Goal: Information Seeking & Learning: Learn about a topic

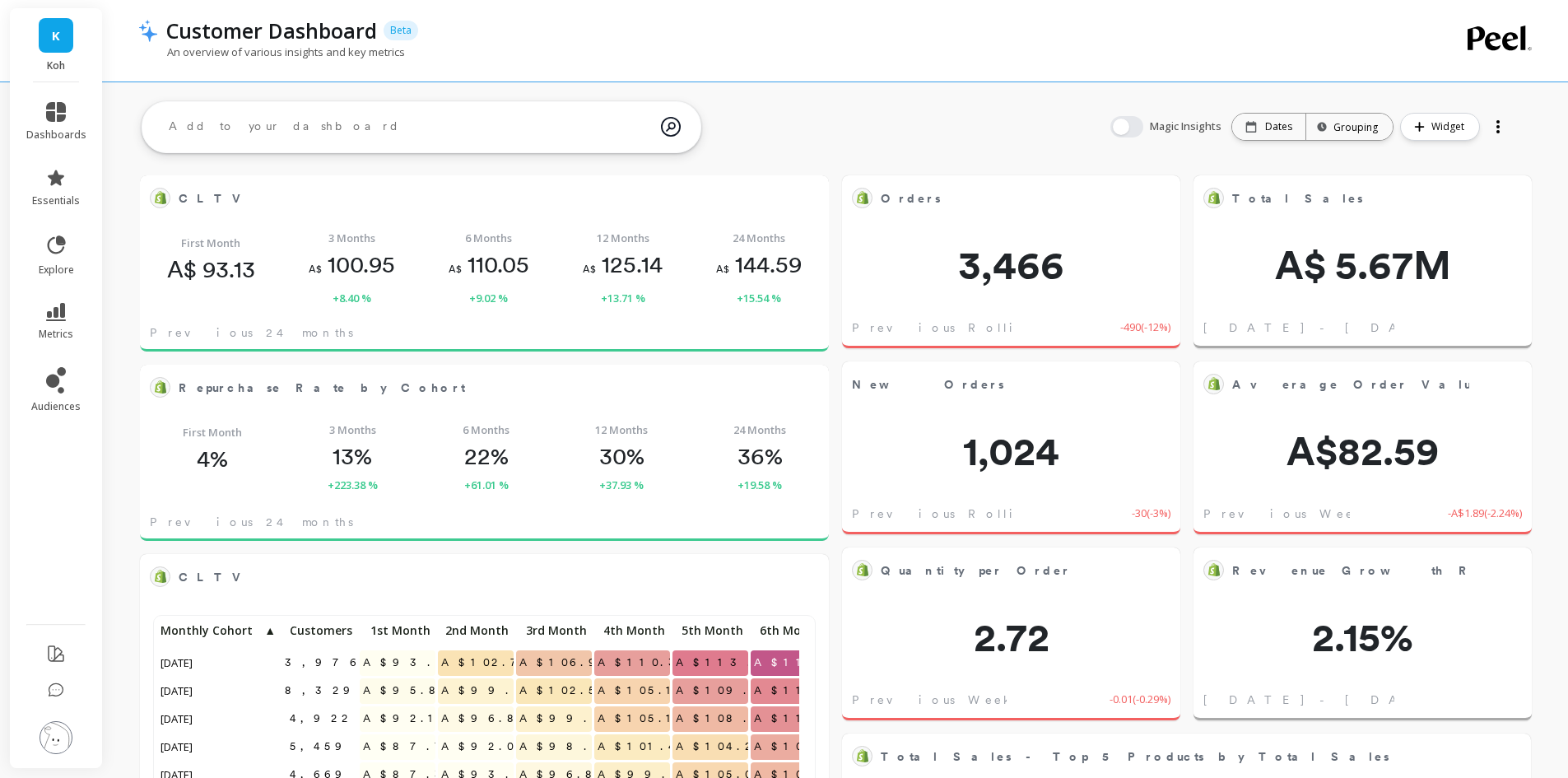
scroll to position [440, 629]
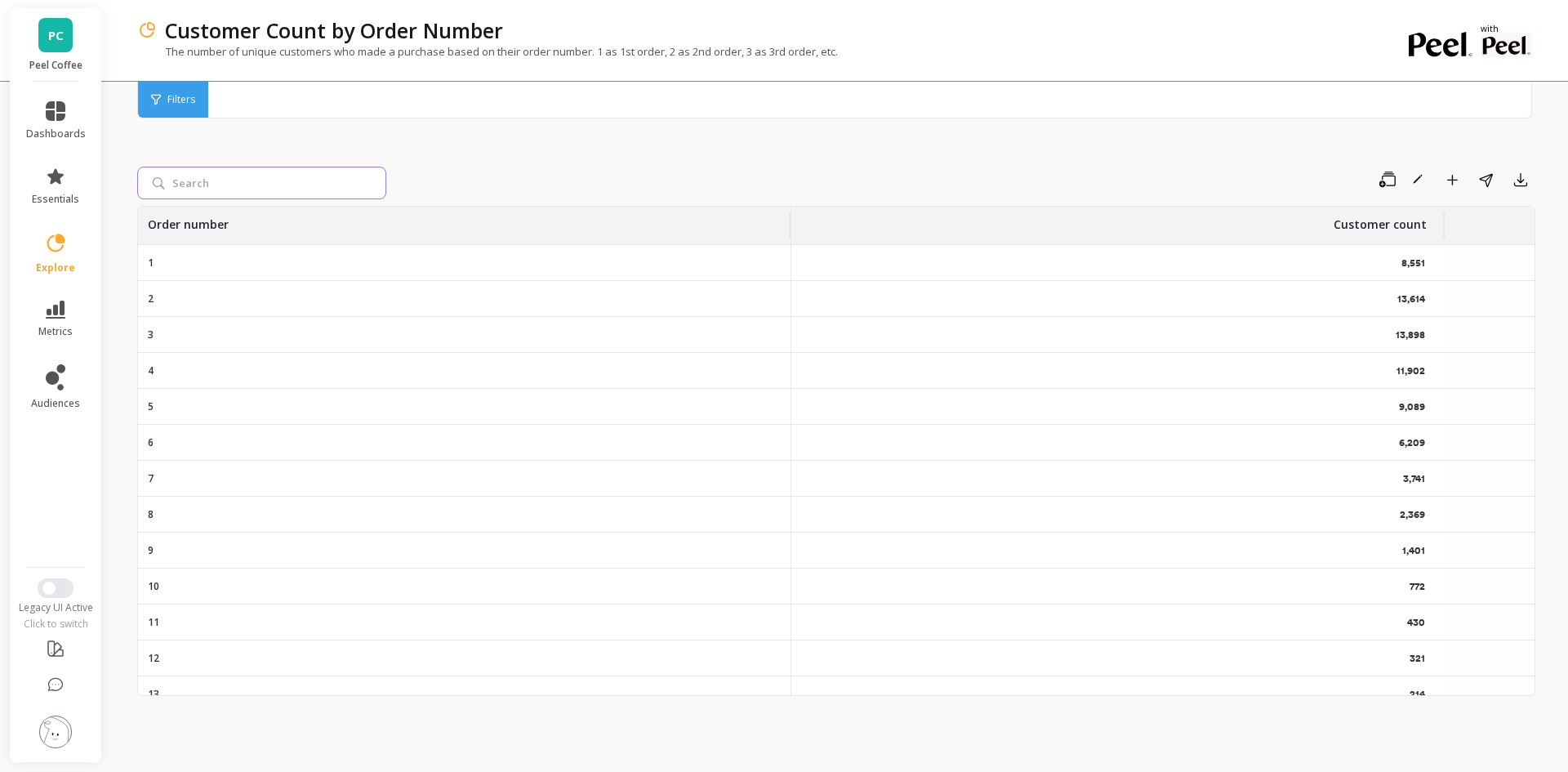
click at [280, 185] on input "search" at bounding box center [261, 182] width 249 height 32
click at [477, 147] on div "Save Rename Add to Dashboard Share Export Order number Customer count 1 8,551 2…" at bounding box center [835, 418] width 1398 height 666
click at [154, 98] on icon at bounding box center [155, 100] width 10 height 10
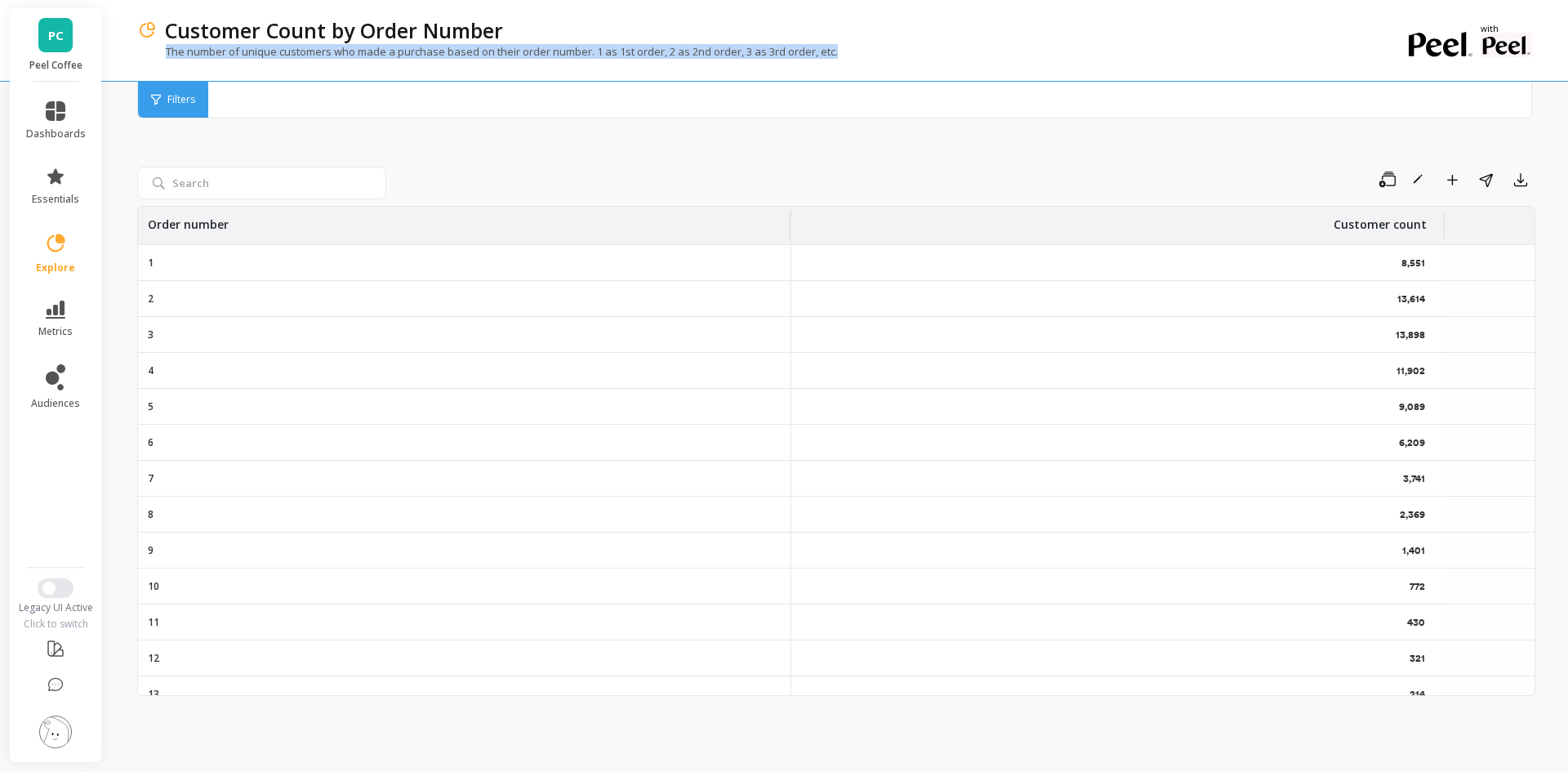
drag, startPoint x: 848, startPoint y: 55, endPoint x: 165, endPoint y: 62, distance: 683.0
click at [165, 62] on div "The number of unique customers who made a purchase based on their order number.…" at bounding box center [768, 60] width 1264 height 31
copy p "The number of unique customers who made a purchase based on their order number.…"
click at [163, 49] on p "The number of unique customers who made a purchase based on their order number.…" at bounding box center [487, 51] width 700 height 15
drag, startPoint x: 166, startPoint y: 46, endPoint x: 589, endPoint y: 55, distance: 423.1
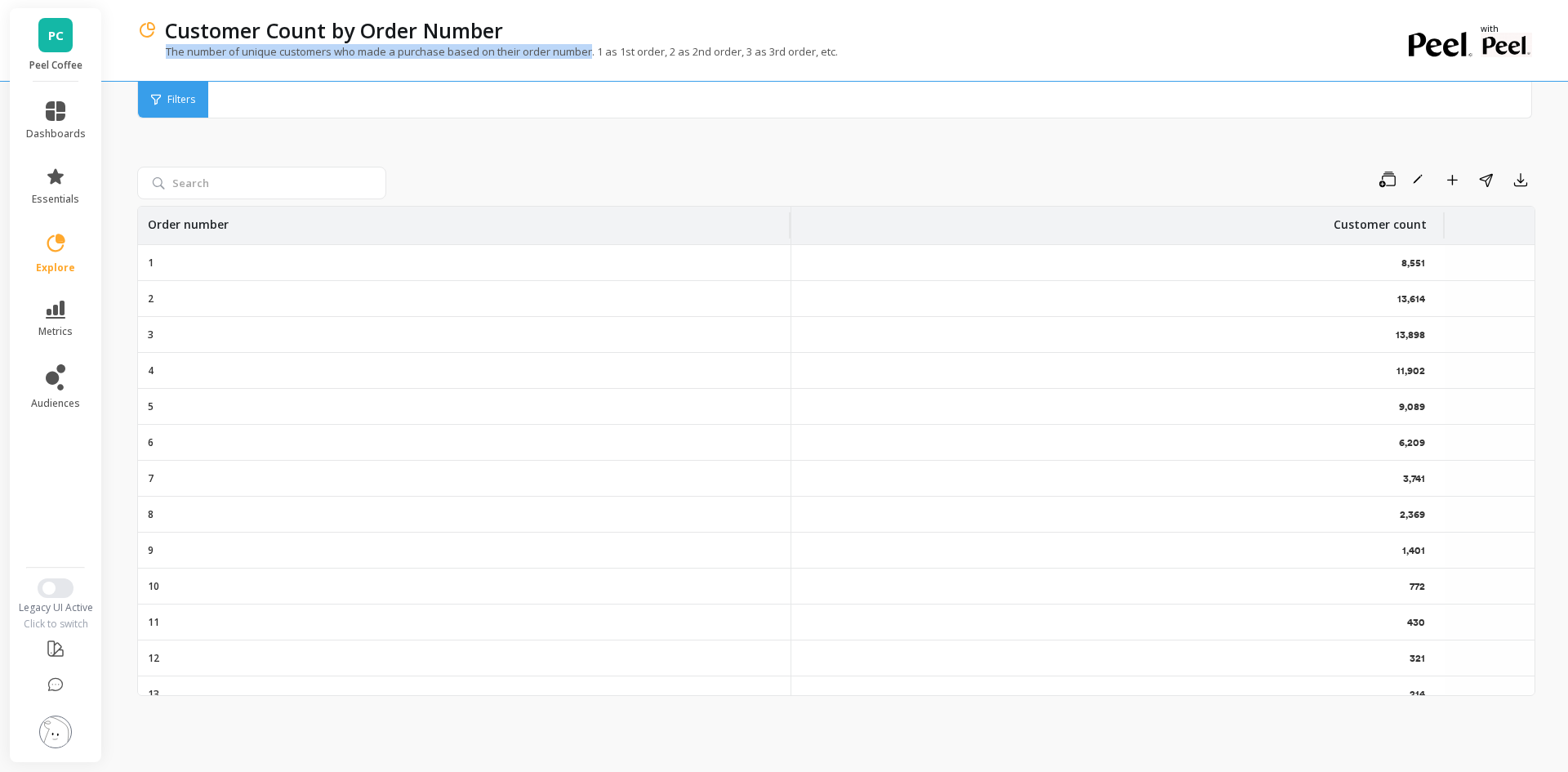
click at [589, 55] on p "The number of unique customers who made a purchase based on their order number.…" at bounding box center [487, 51] width 700 height 15
drag, startPoint x: 1428, startPoint y: 263, endPoint x: 1372, endPoint y: 261, distance: 56.0
click at [1372, 261] on div "8,551" at bounding box center [1118, 262] width 653 height 35
copy p "8,551"
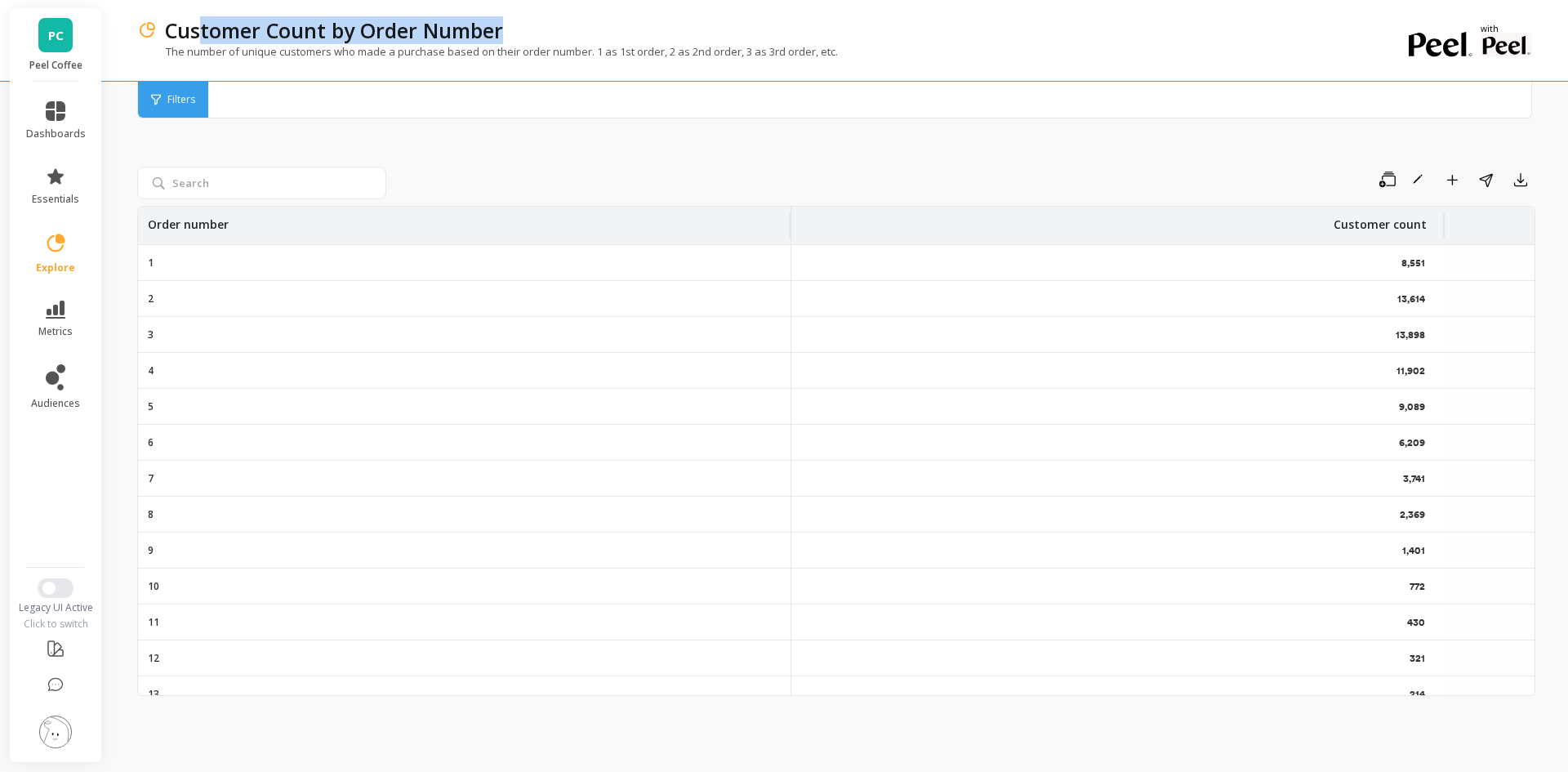
drag, startPoint x: 335, startPoint y: -4, endPoint x: 194, endPoint y: 17, distance: 142.6
click at [194, 17] on div "Customer Count by Order Number" at bounding box center [779, 30] width 1244 height 28
click at [184, 21] on p "Customer Count by Order Number" at bounding box center [334, 30] width 338 height 28
drag, startPoint x: 166, startPoint y: 33, endPoint x: 492, endPoint y: 33, distance: 326.0
click at [492, 33] on p "Customer Count by Order Number" at bounding box center [334, 30] width 338 height 28
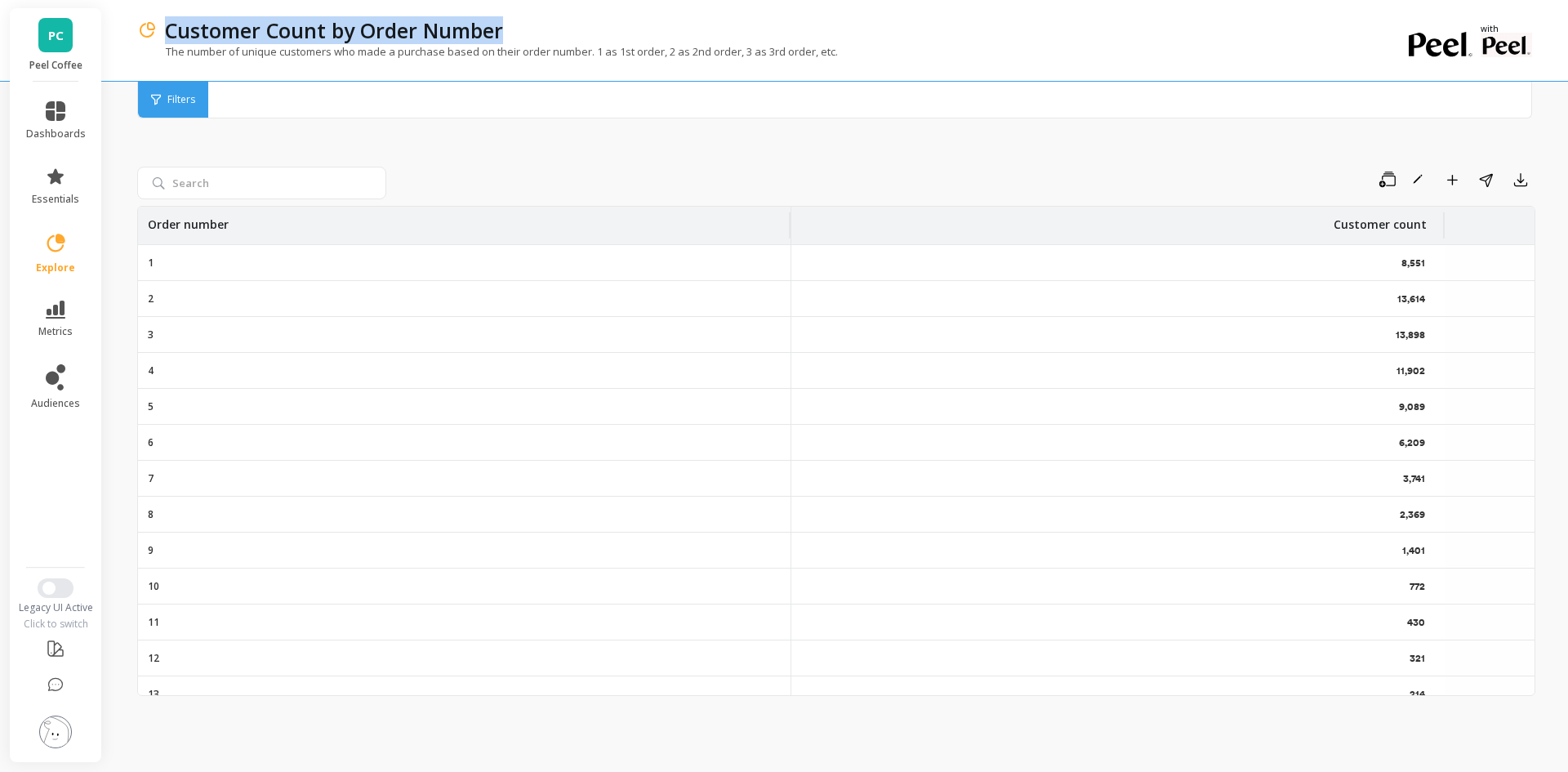
click at [503, 31] on p "Customer Count by Order Number" at bounding box center [334, 30] width 338 height 28
copy p "Customer Count by Order Number"
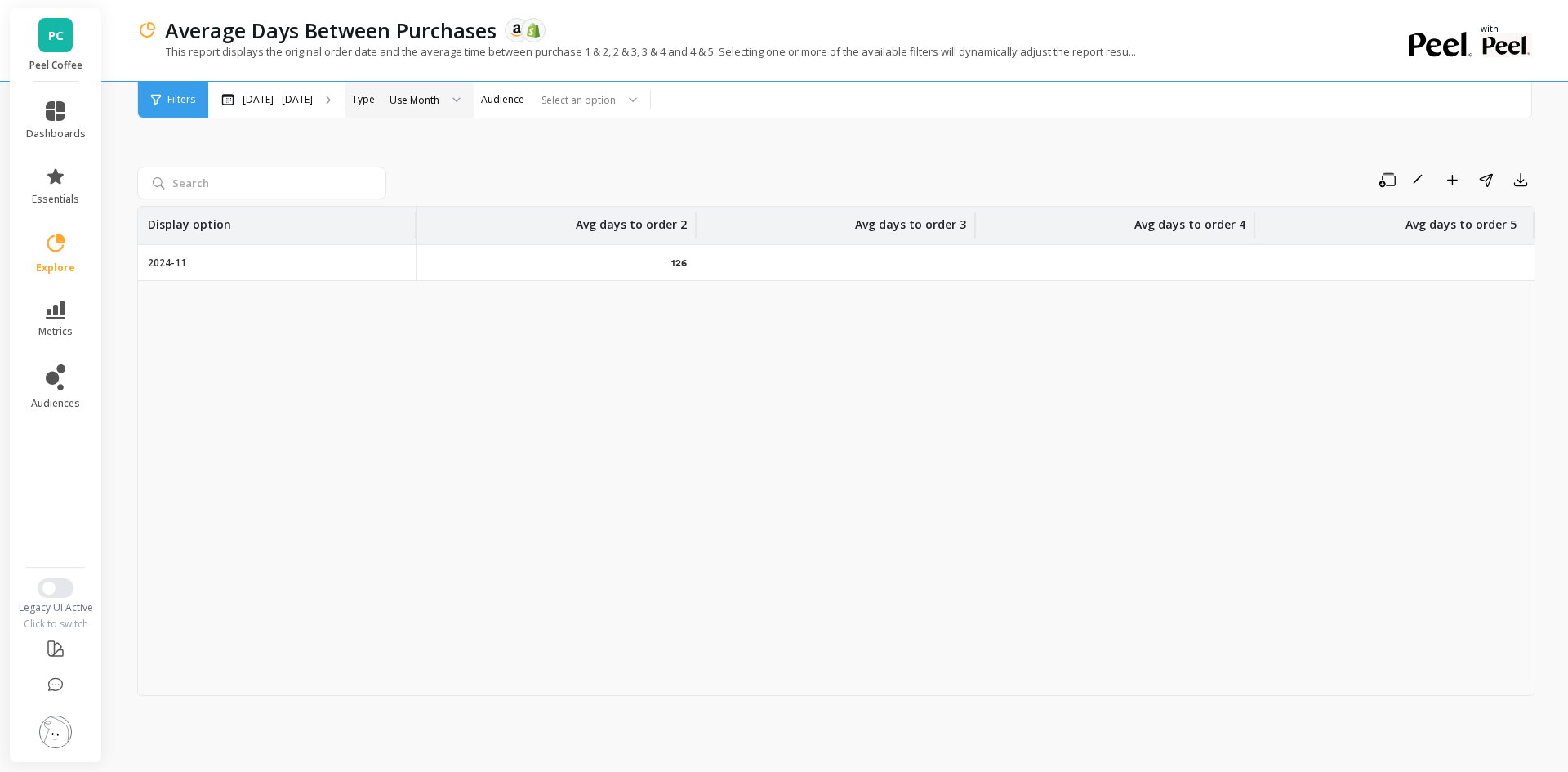
click at [461, 101] on div at bounding box center [450, 99] width 19 height 36
click at [616, 105] on div at bounding box center [575, 100] width 81 height 16
click at [841, 134] on div "Save Rename Add to Dashboard Share Export Display option Avg days to order 2 Av…" at bounding box center [835, 418] width 1398 height 666
click at [637, 100] on div at bounding box center [627, 99] width 19 height 36
click at [678, 488] on div "Display option Avg days to order 2 Avg days to order 3 Avg days to order 4 Avg …" at bounding box center [835, 450] width 1398 height 490
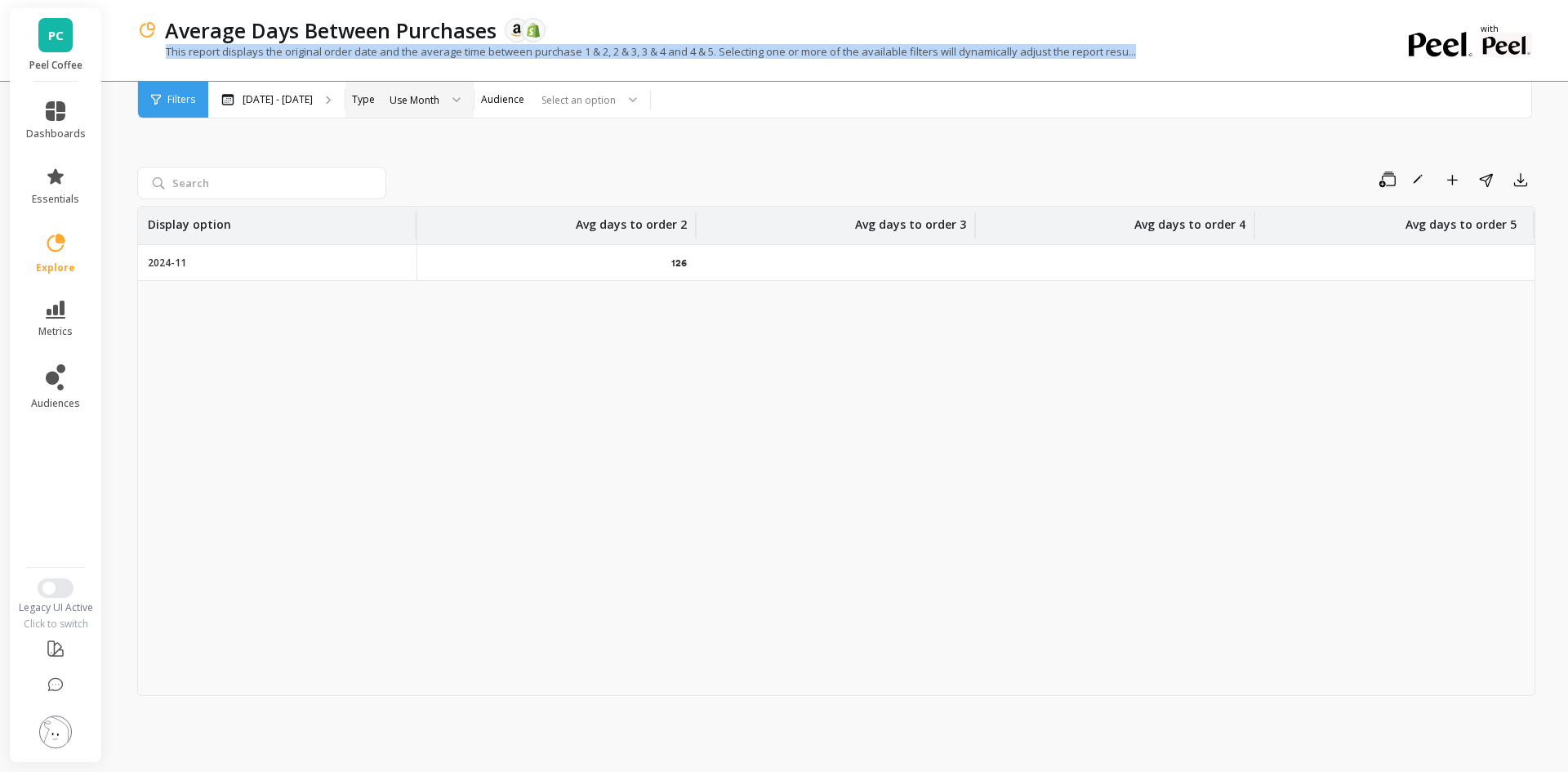
drag, startPoint x: 166, startPoint y: 52, endPoint x: 1179, endPoint y: 46, distance: 1013.0
click at [1179, 46] on div "This report displays the original order date and the average time between purch…" at bounding box center [768, 60] width 1264 height 31
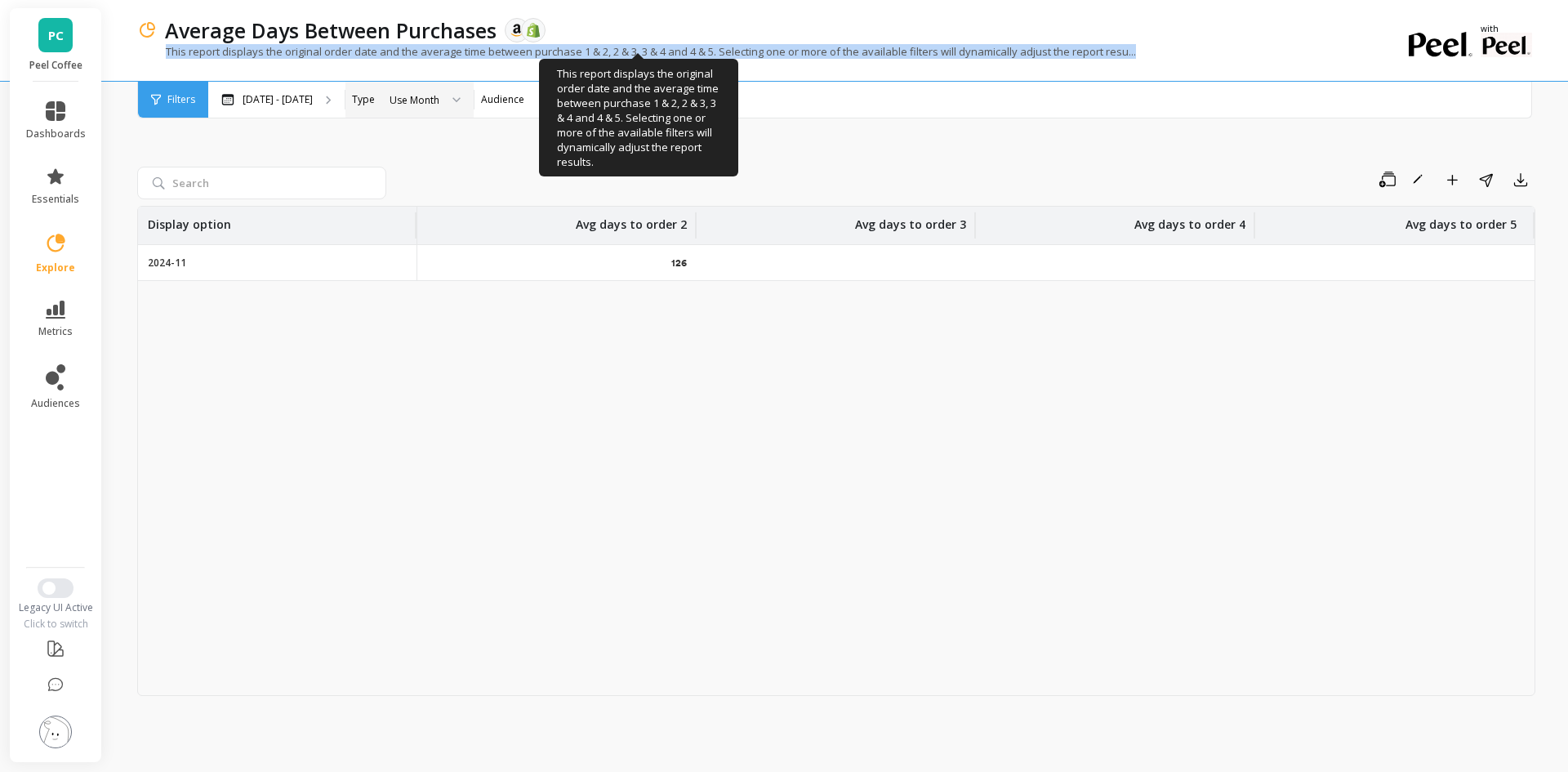
copy p "This report displays the original order date and the average time between purch…"
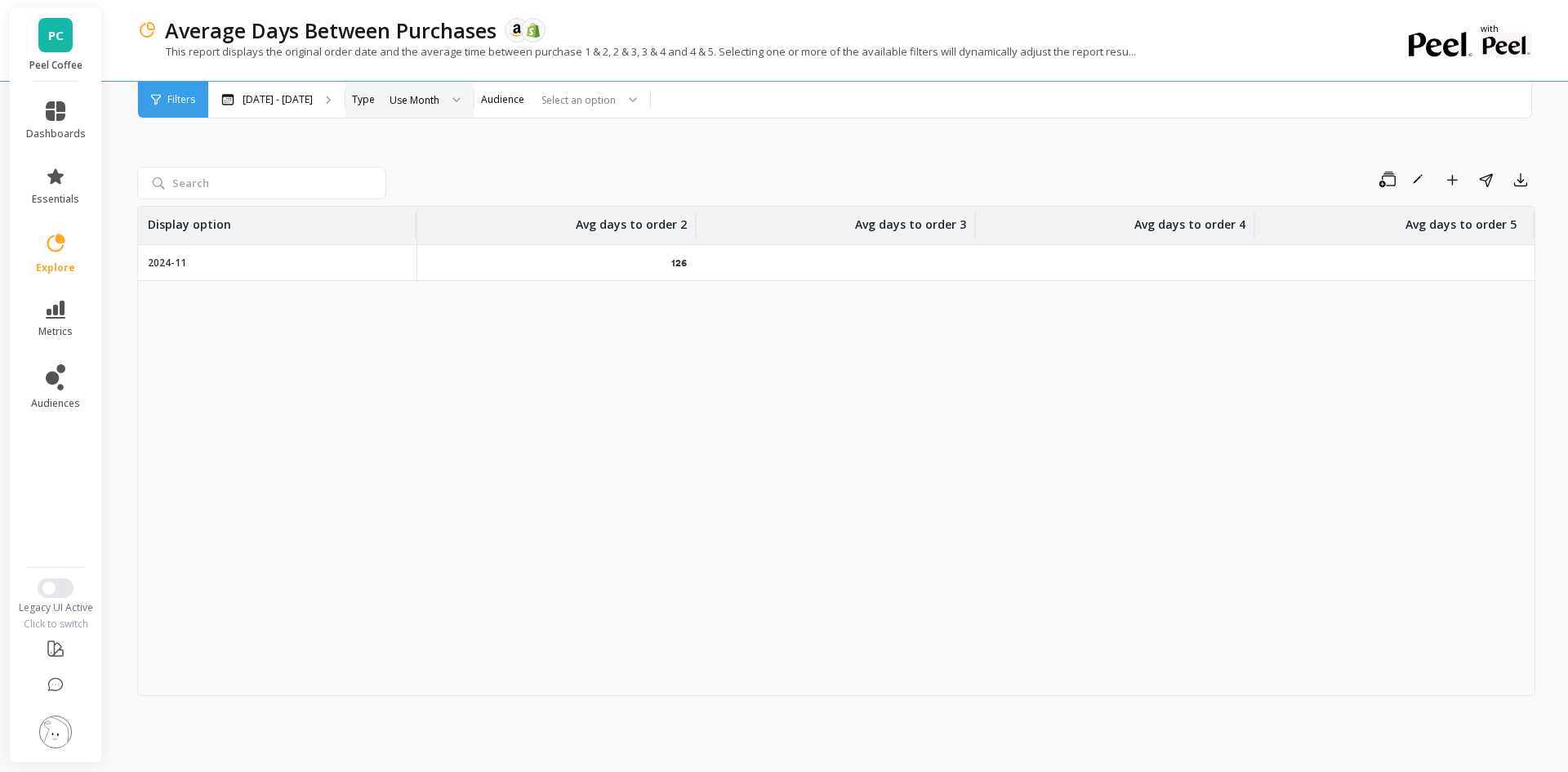
click at [439, 104] on div "Use Month" at bounding box center [414, 100] width 50 height 16
click at [576, 102] on div "Select an option" at bounding box center [552, 100] width 130 height 19
click at [612, 219] on div "All Customers" at bounding box center [562, 223] width 154 height 16
click at [609, 103] on icon "Remove All Customers" at bounding box center [603, 99] width 11 height 11
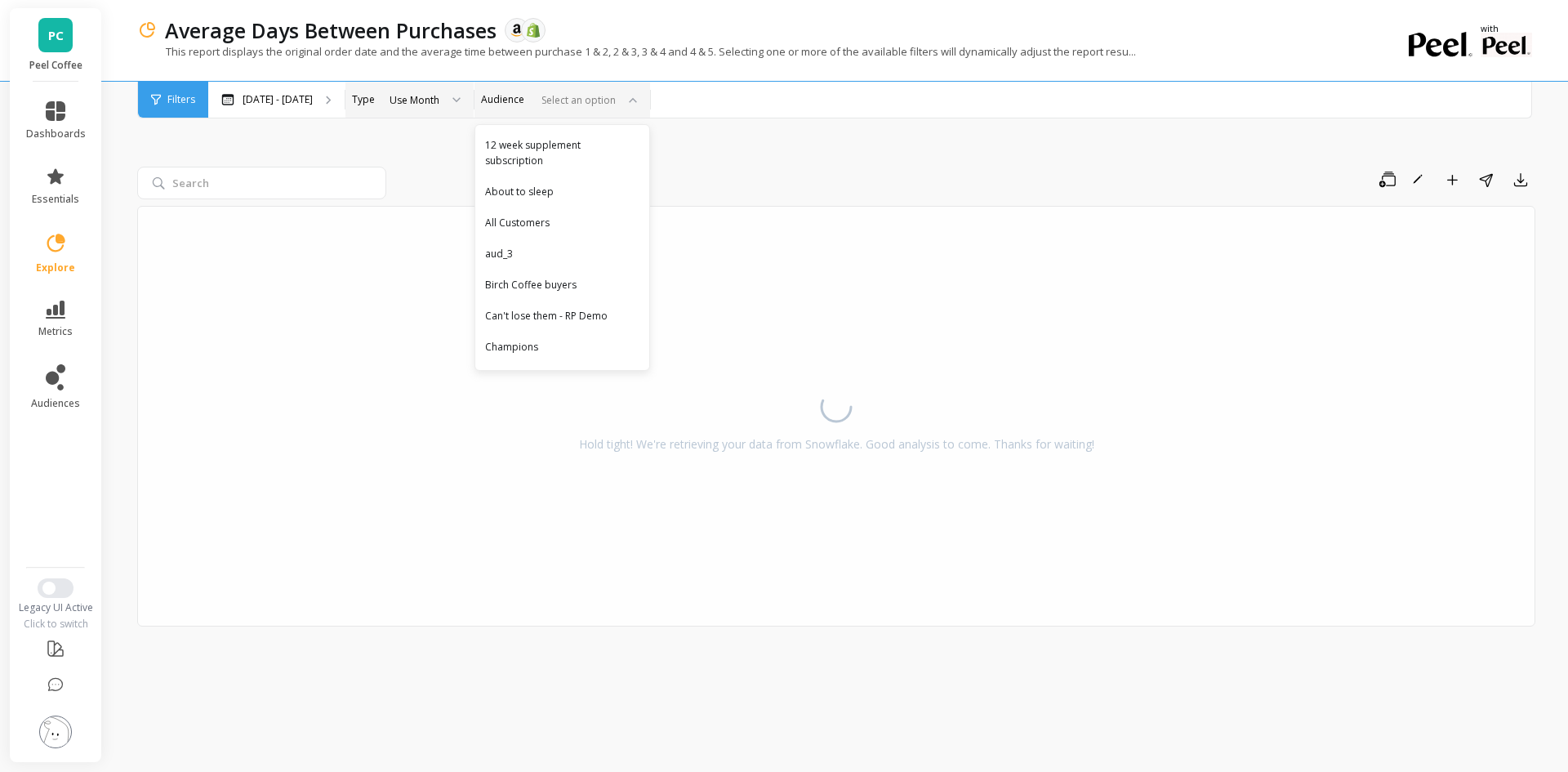
click at [1014, 132] on div "Save Rename Add to Dashboard Share Export Hold tight! We're retrieving your dat…" at bounding box center [835, 418] width 1398 height 666
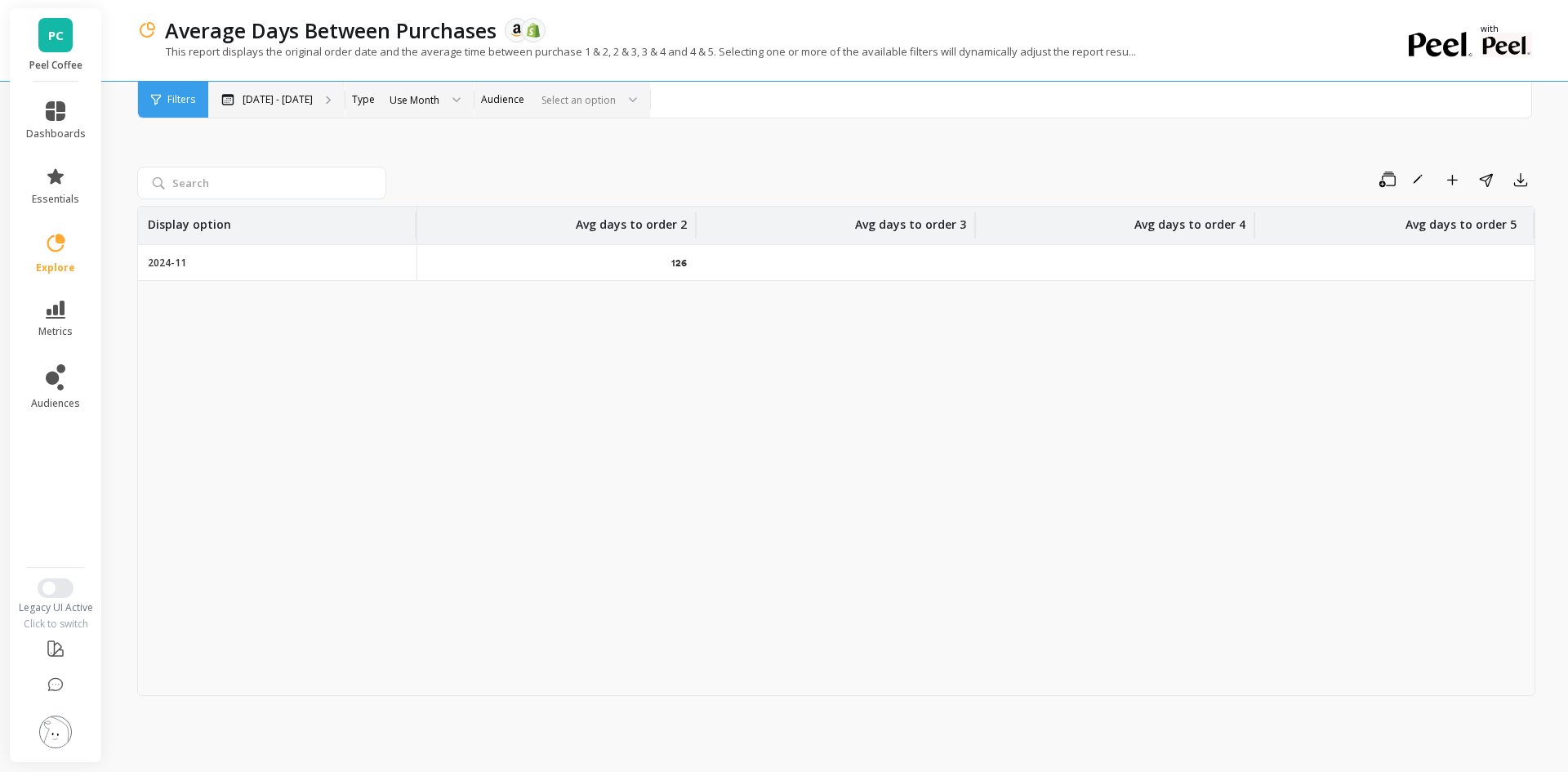
click at [313, 93] on p "Sep 17, 2024 - Sep 17, 2025" at bounding box center [277, 99] width 71 height 13
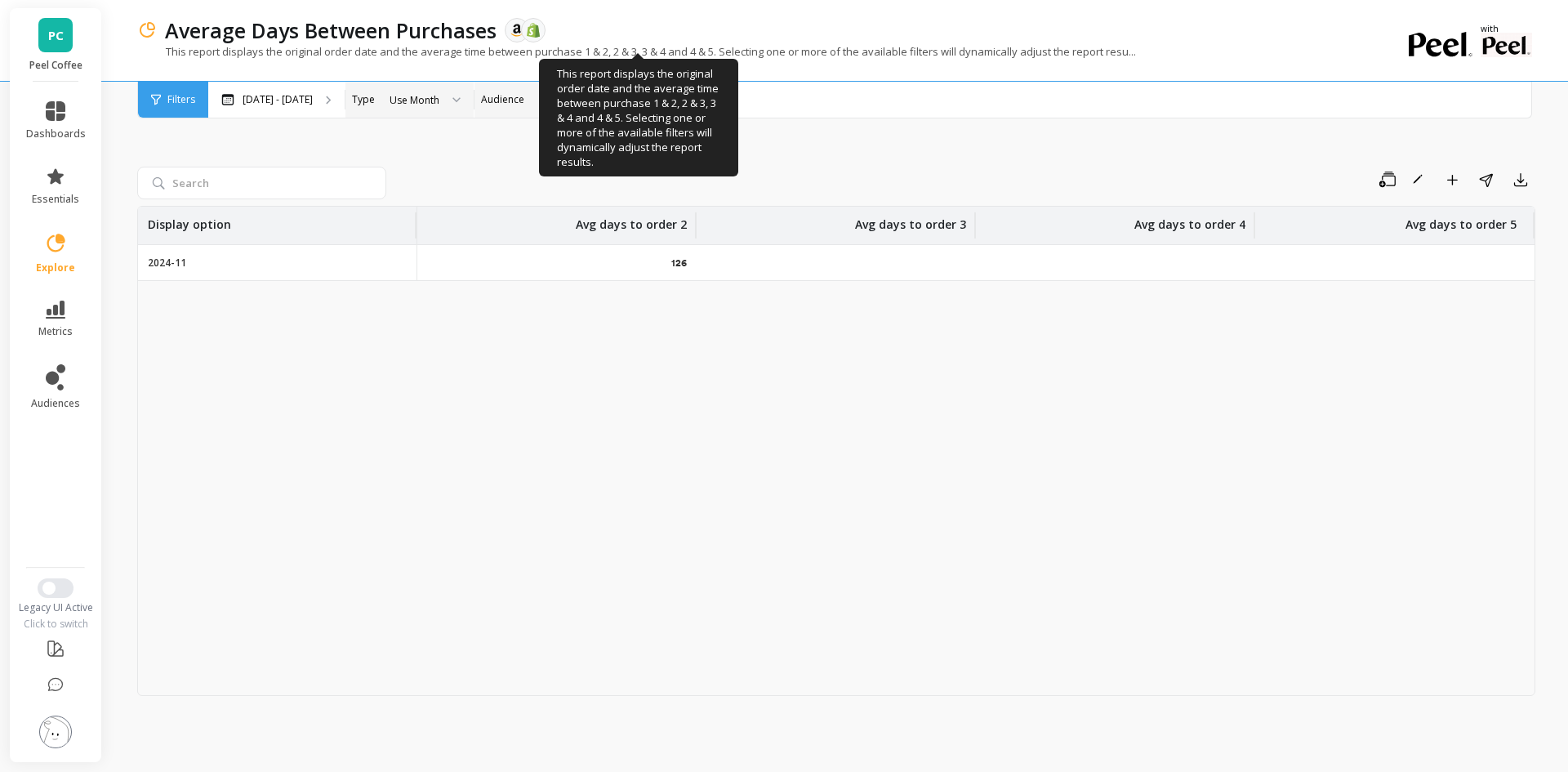
click at [489, 55] on p "This report displays the original order date and the average time between purch…" at bounding box center [636, 51] width 998 height 15
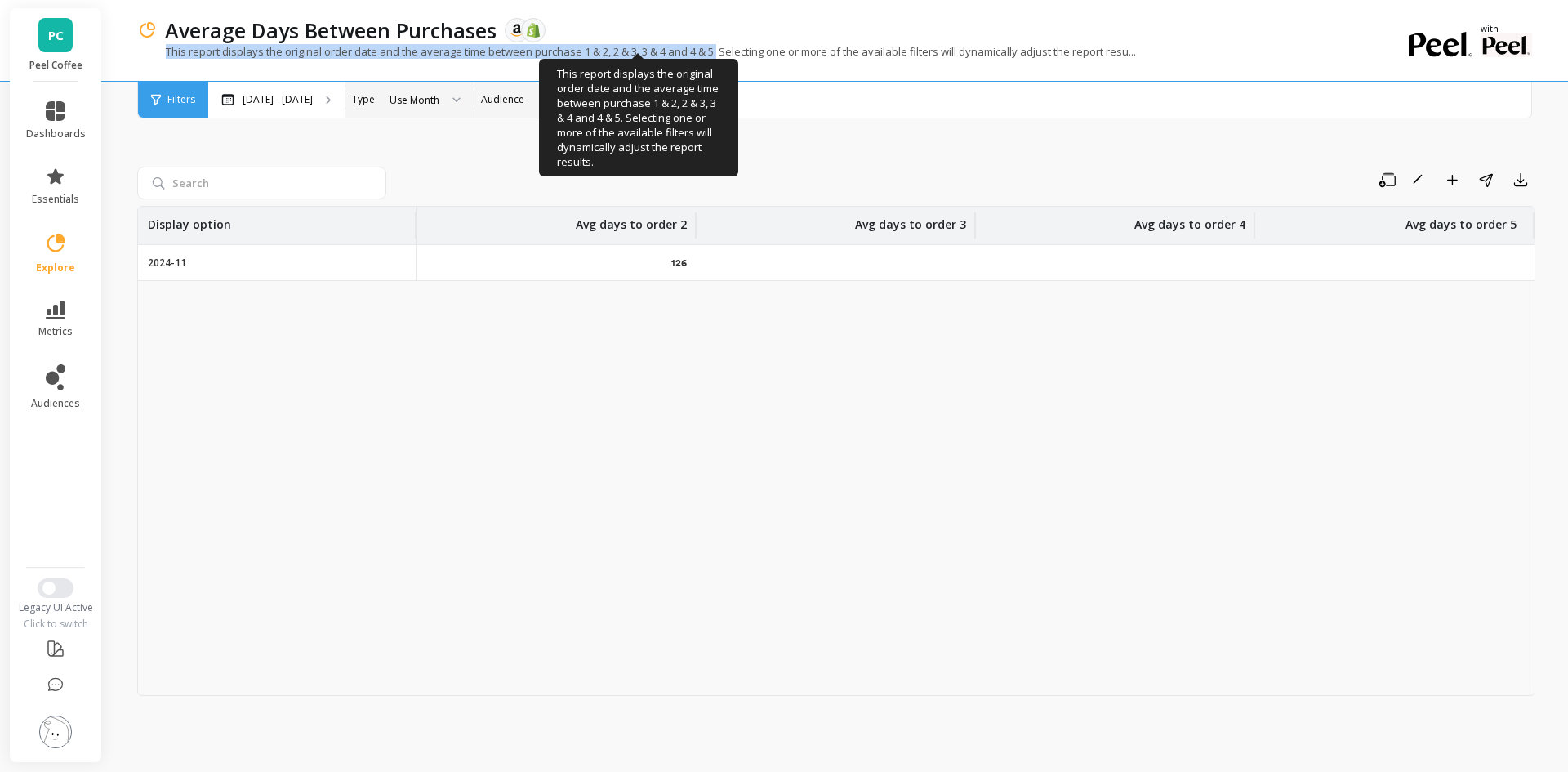
drag, startPoint x: 720, startPoint y: 51, endPoint x: 161, endPoint y: 54, distance: 559.0
click at [161, 54] on p "This report displays the original order date and the average time between purch…" at bounding box center [636, 51] width 998 height 15
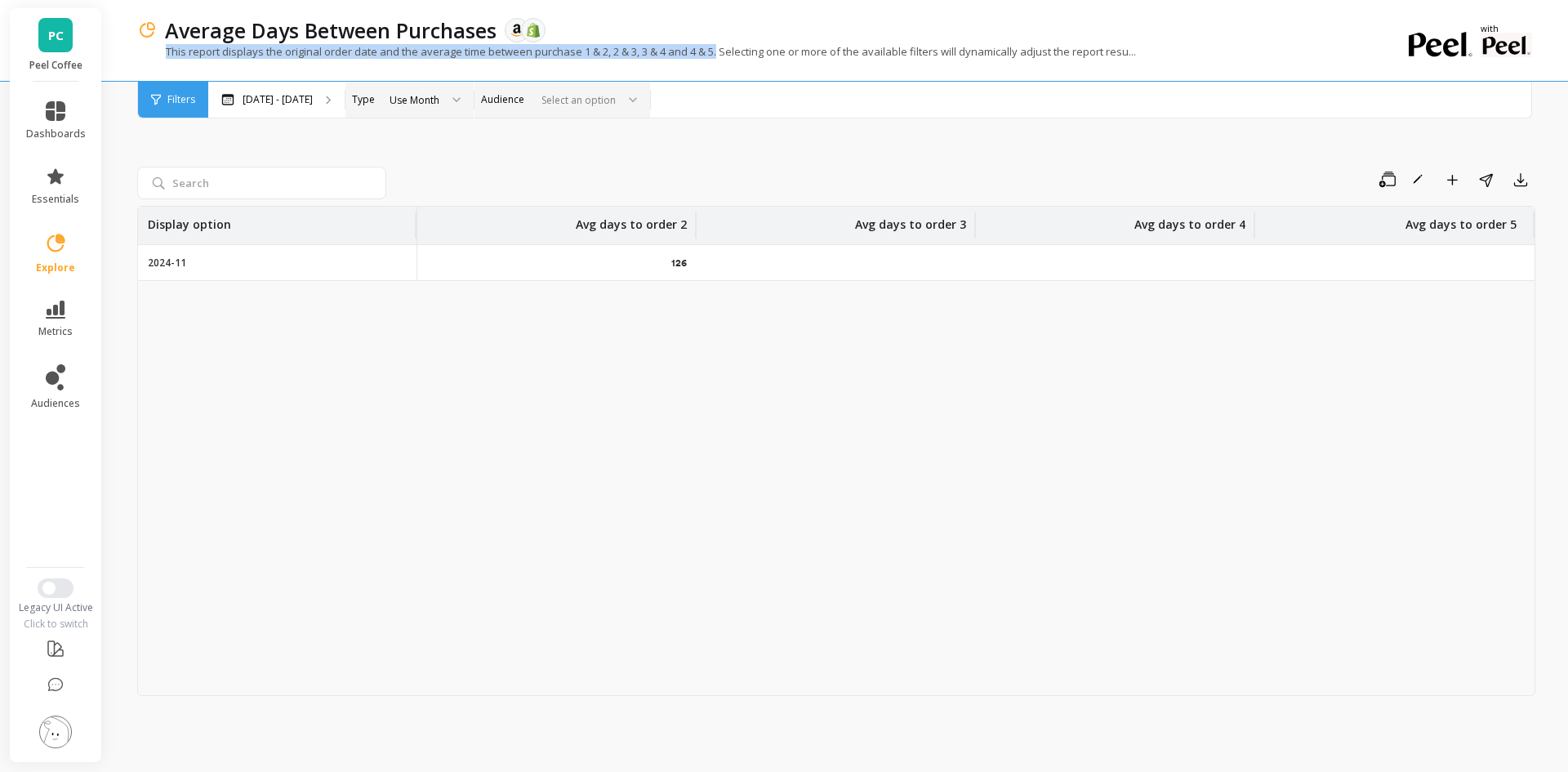
copy p "This report displays the original order date and the average time between purch…"
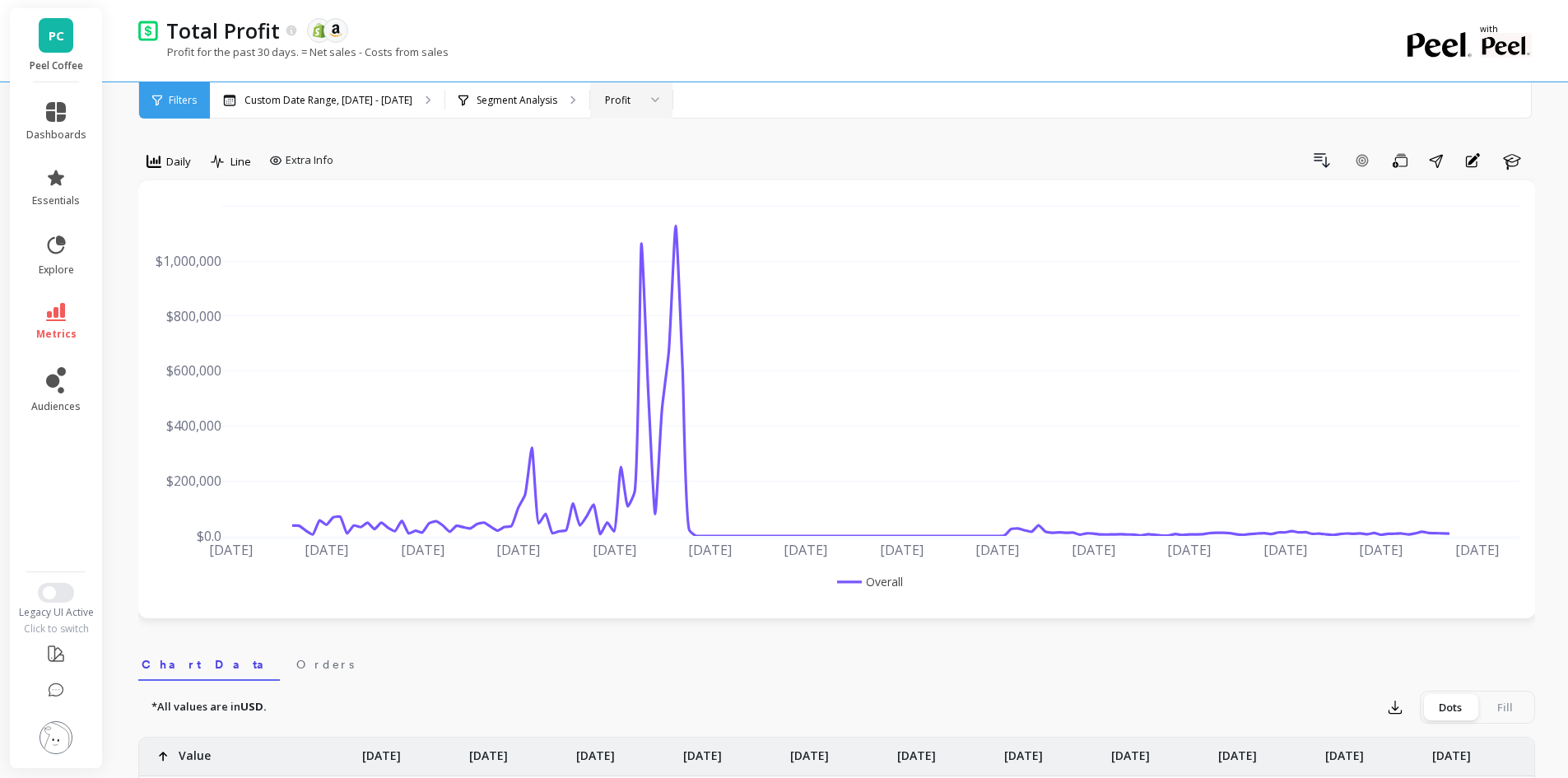
click at [642, 90] on div at bounding box center [649, 100] width 19 height 36
drag, startPoint x: 453, startPoint y: 54, endPoint x: 165, endPoint y: 57, distance: 288.0
click at [165, 57] on div "Profit for the past 30 days. = Net sales - Costs from sales" at bounding box center [768, 61] width 1262 height 32
copy p "Profit for the past 30 days. = Net sales - Costs from sales"
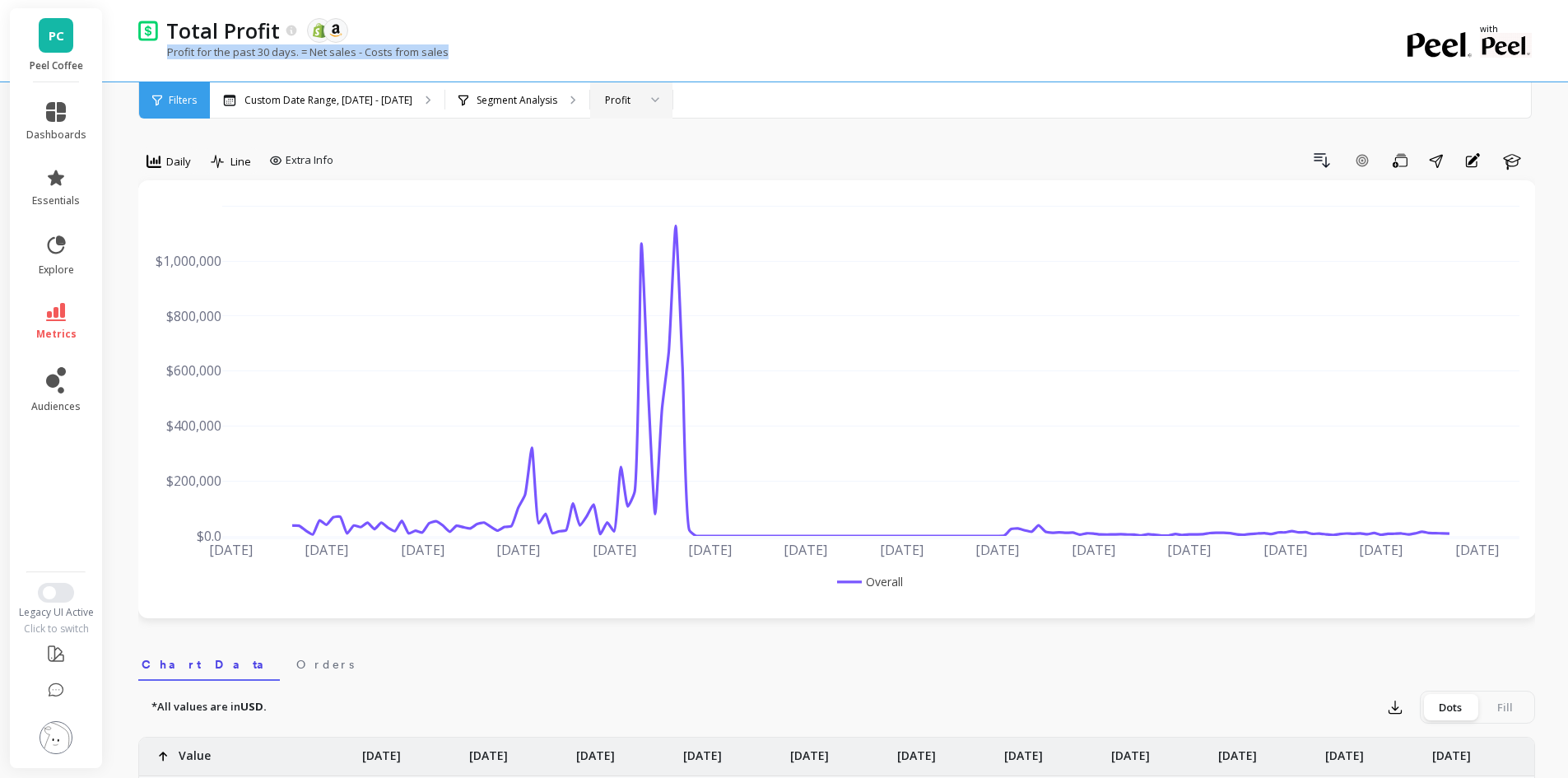
copy p "Profit for the past 30 days. = Net sales - Costs from sales"
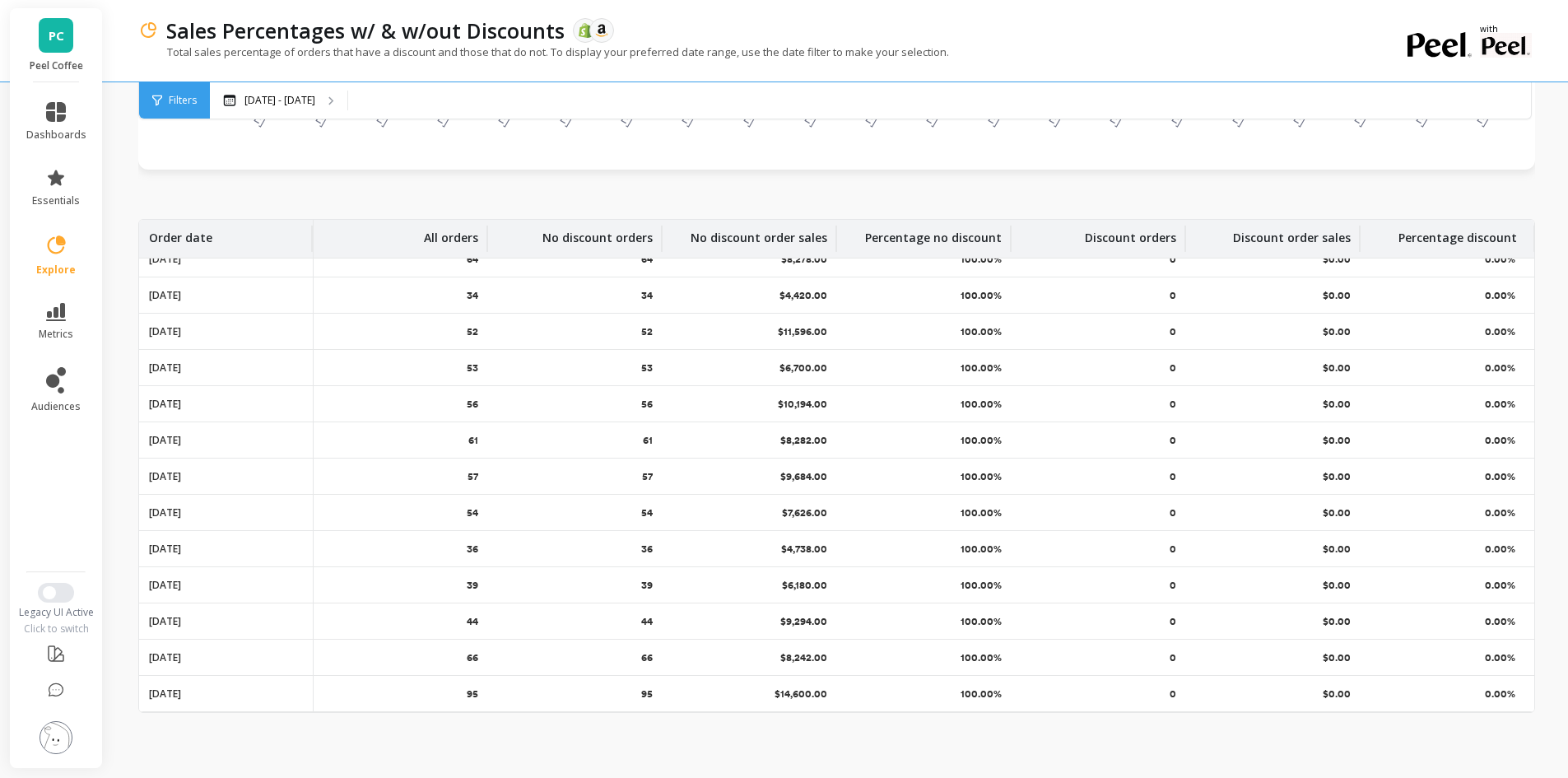
scroll to position [320, 13]
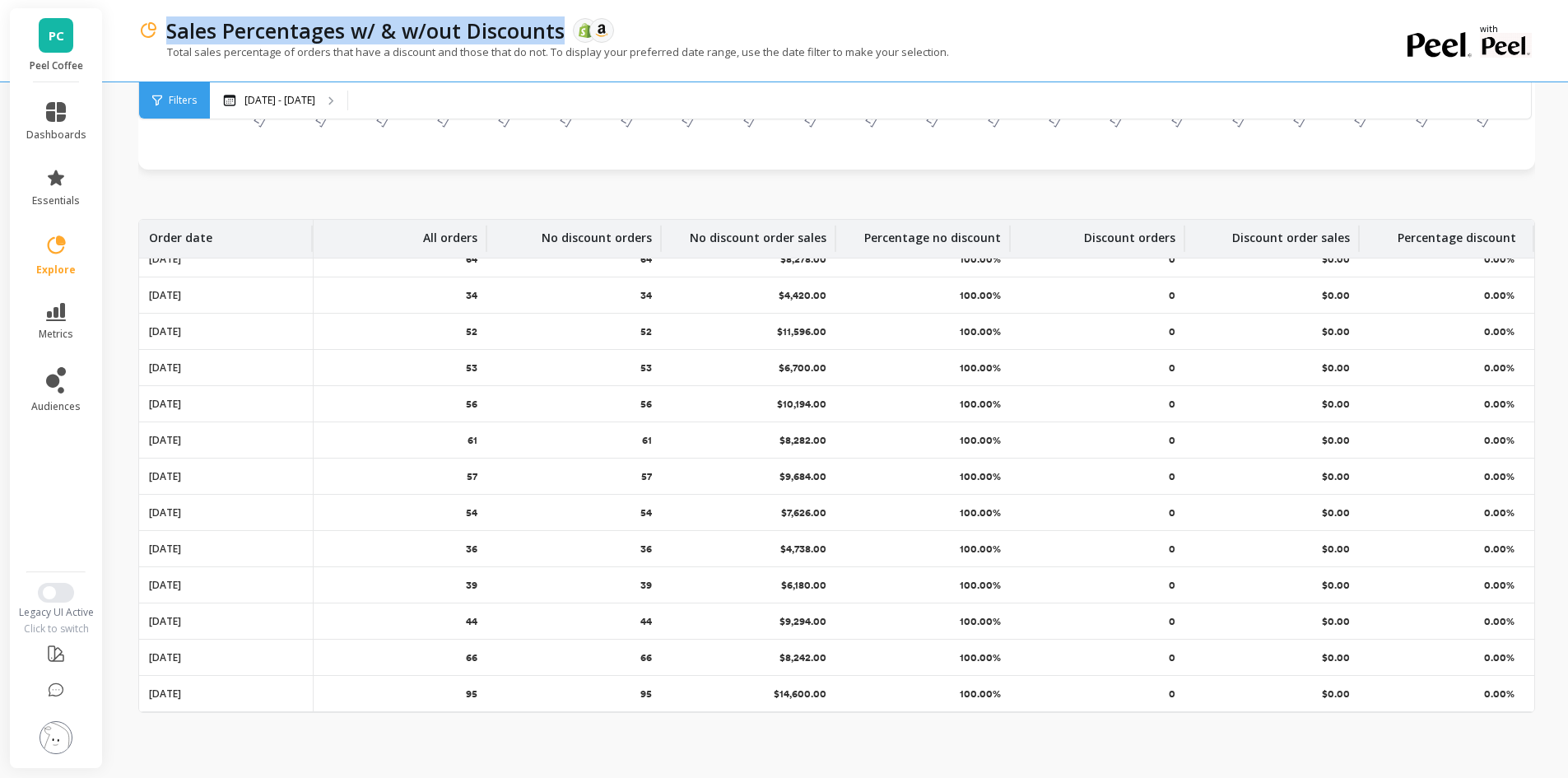
drag, startPoint x: 168, startPoint y: 32, endPoint x: 558, endPoint y: 32, distance: 390.0
click at [558, 32] on p "Sales Percentages w/ & w/out Discounts" at bounding box center [365, 31] width 399 height 28
copy p "Sales Percentages w/ & w/out Discounts"
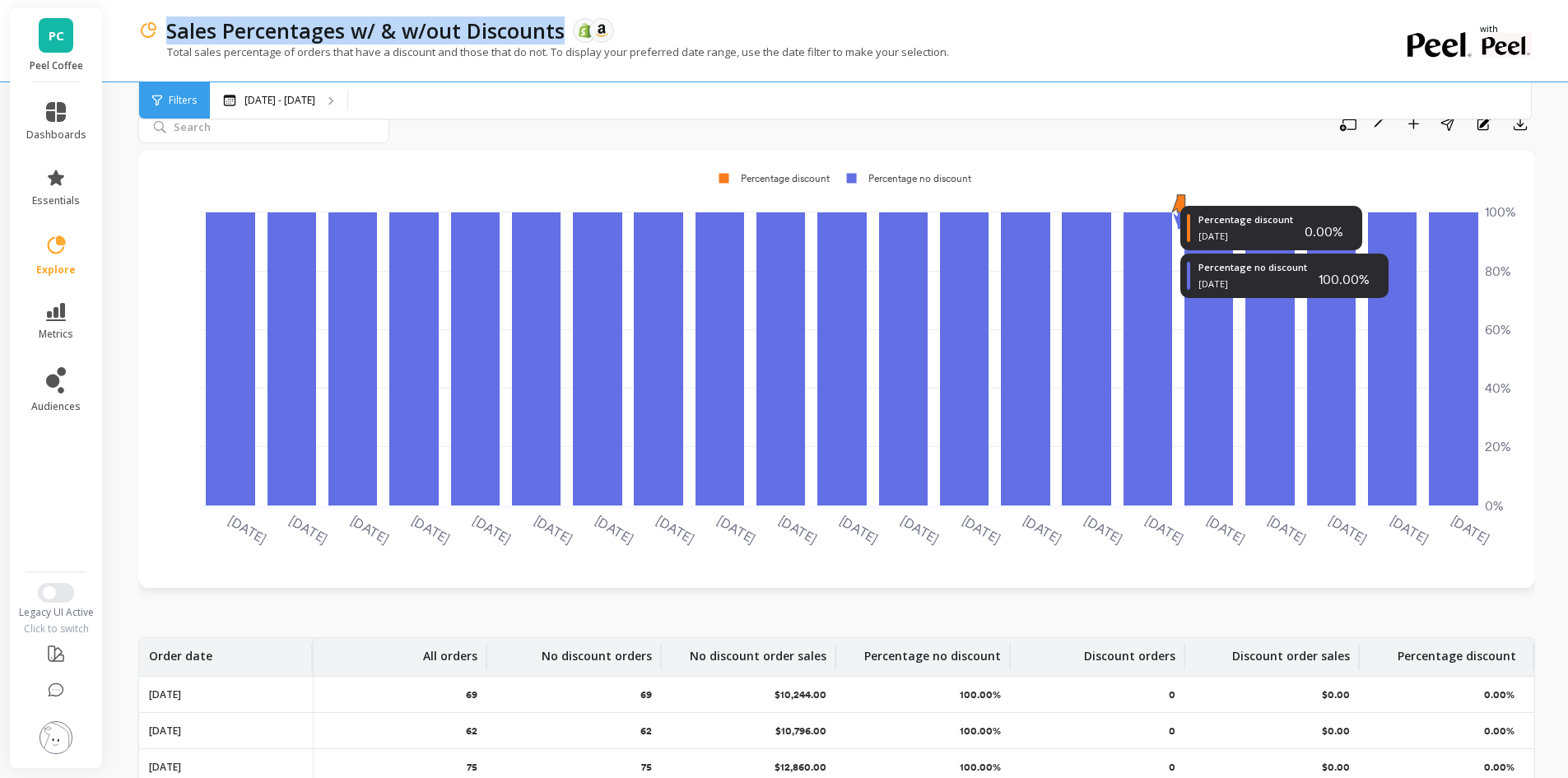
scroll to position [0, 0]
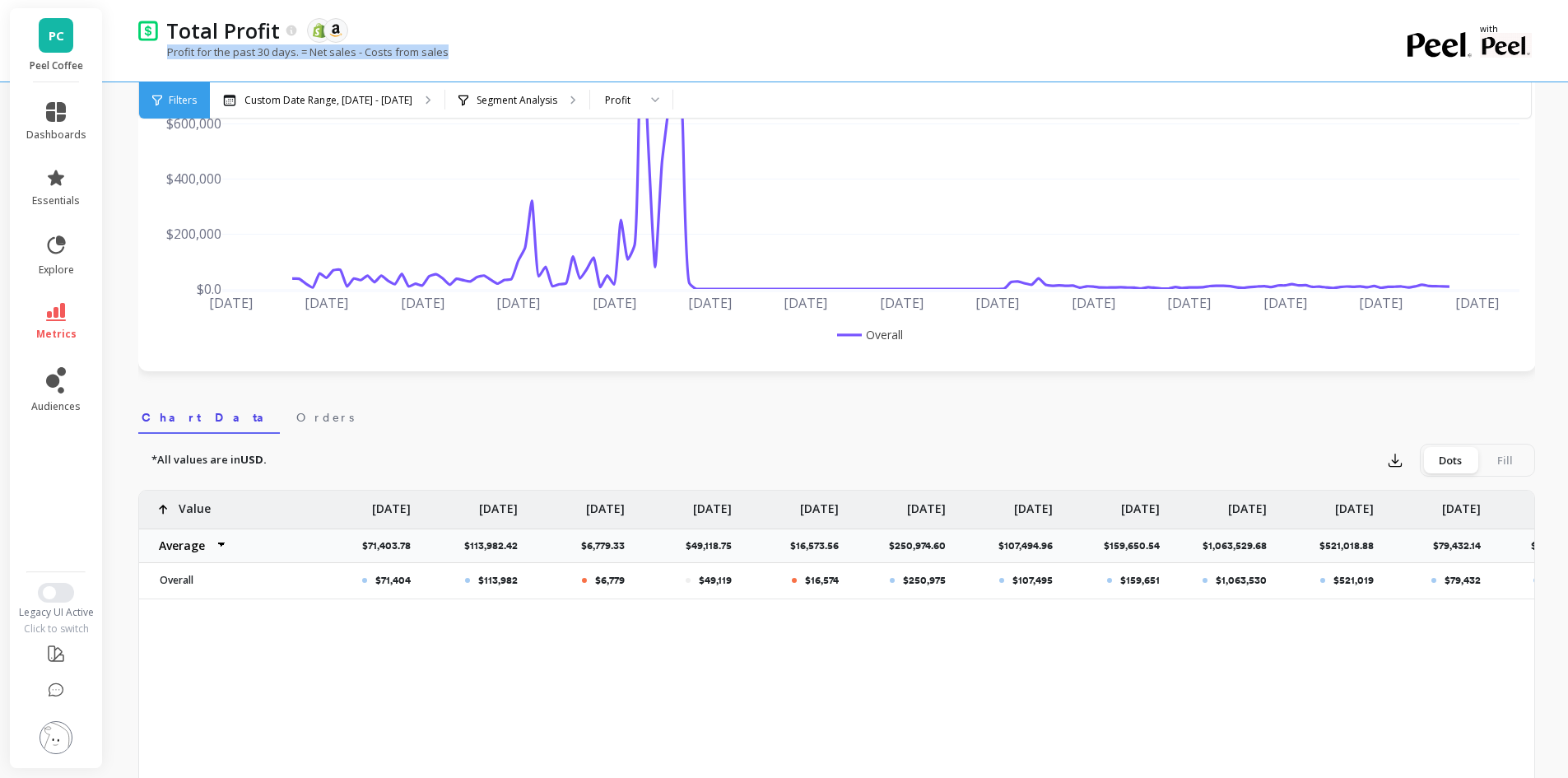
scroll to position [0, 5492]
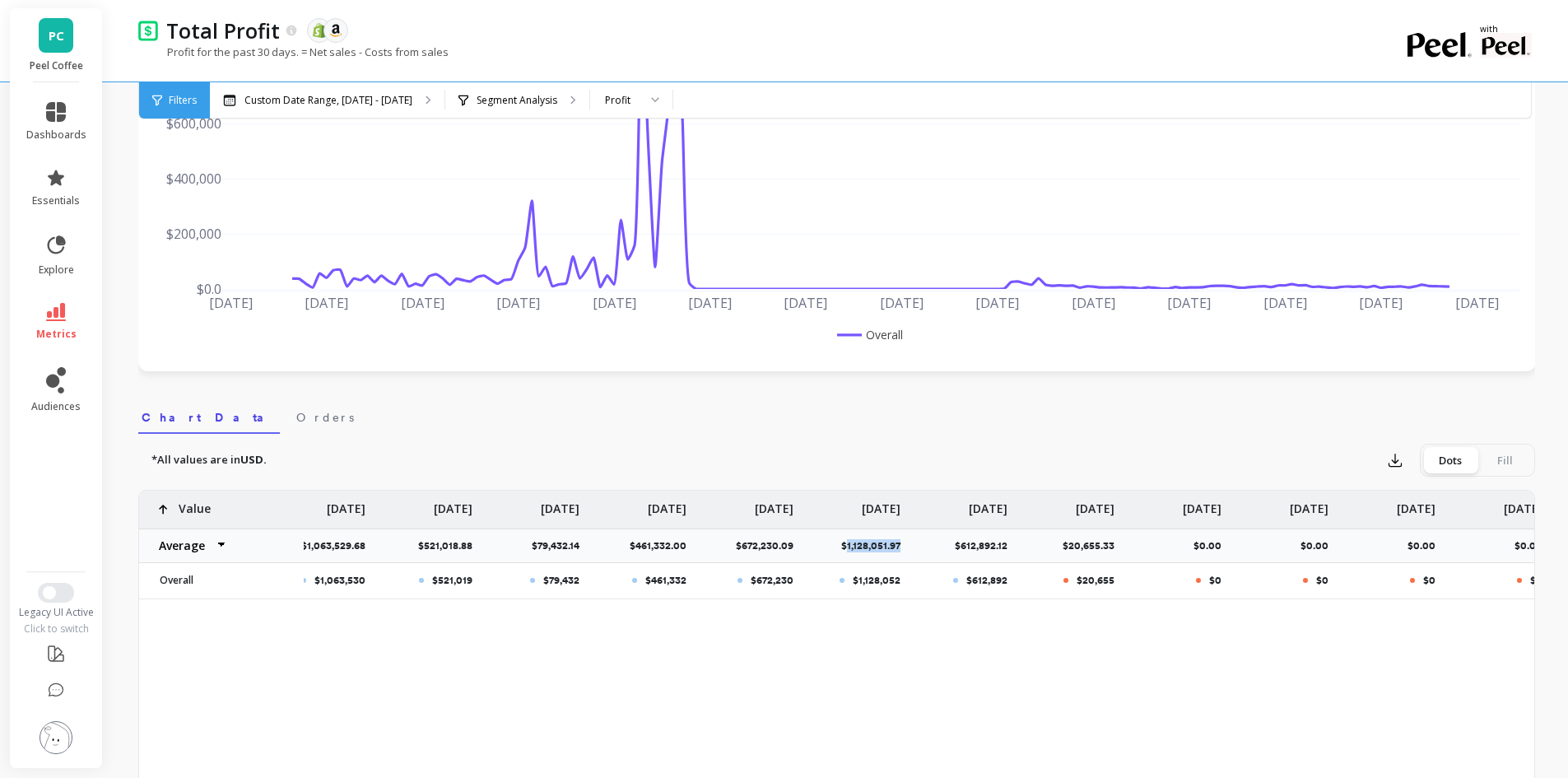
drag, startPoint x: 846, startPoint y: 545, endPoint x: 907, endPoint y: 546, distance: 61.0
click at [907, 546] on p "$1,128,051.97" at bounding box center [875, 545] width 69 height 13
copy p "1,128,051.97"
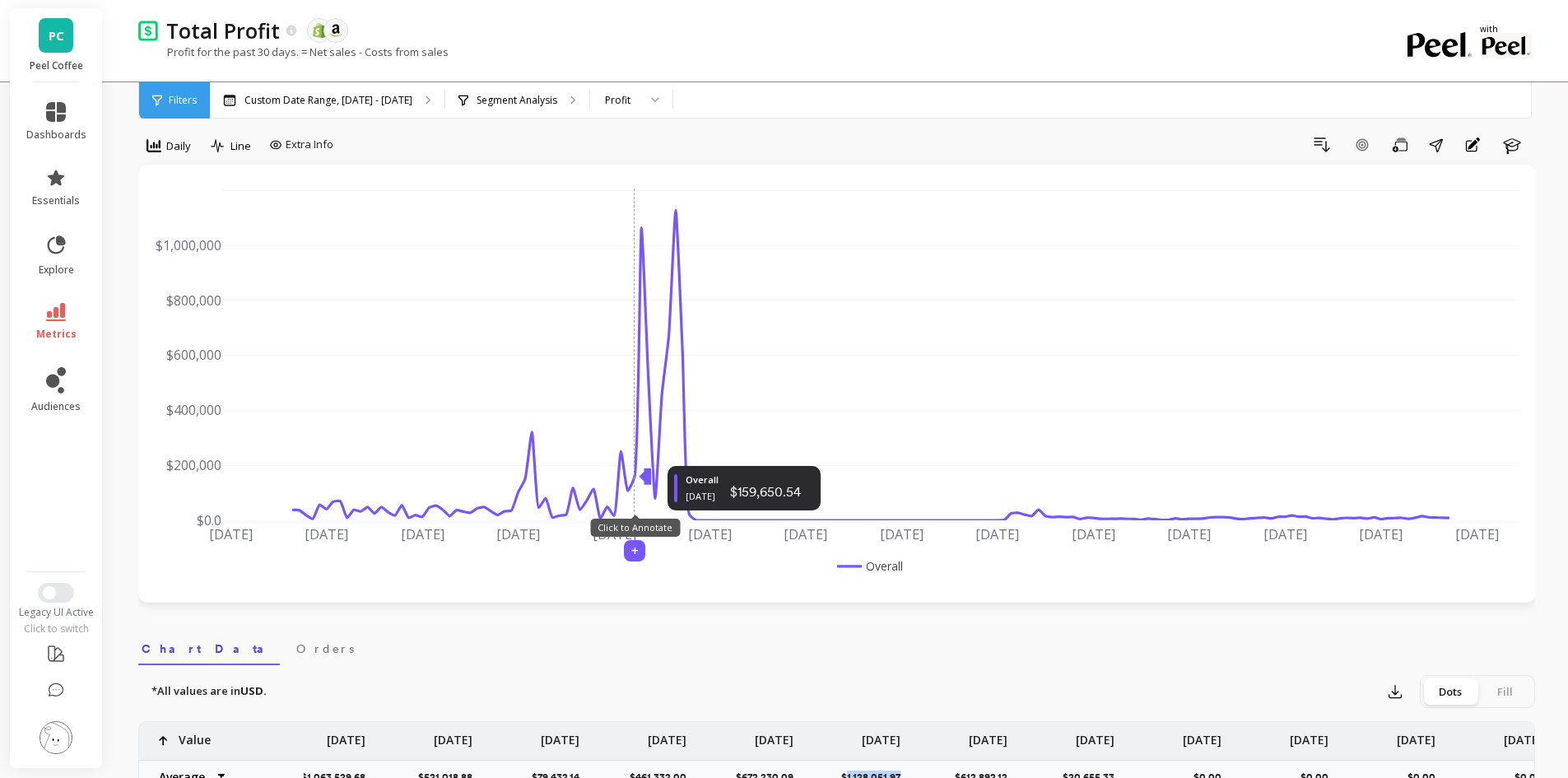
scroll to position [0, 0]
